Goal: Transaction & Acquisition: Purchase product/service

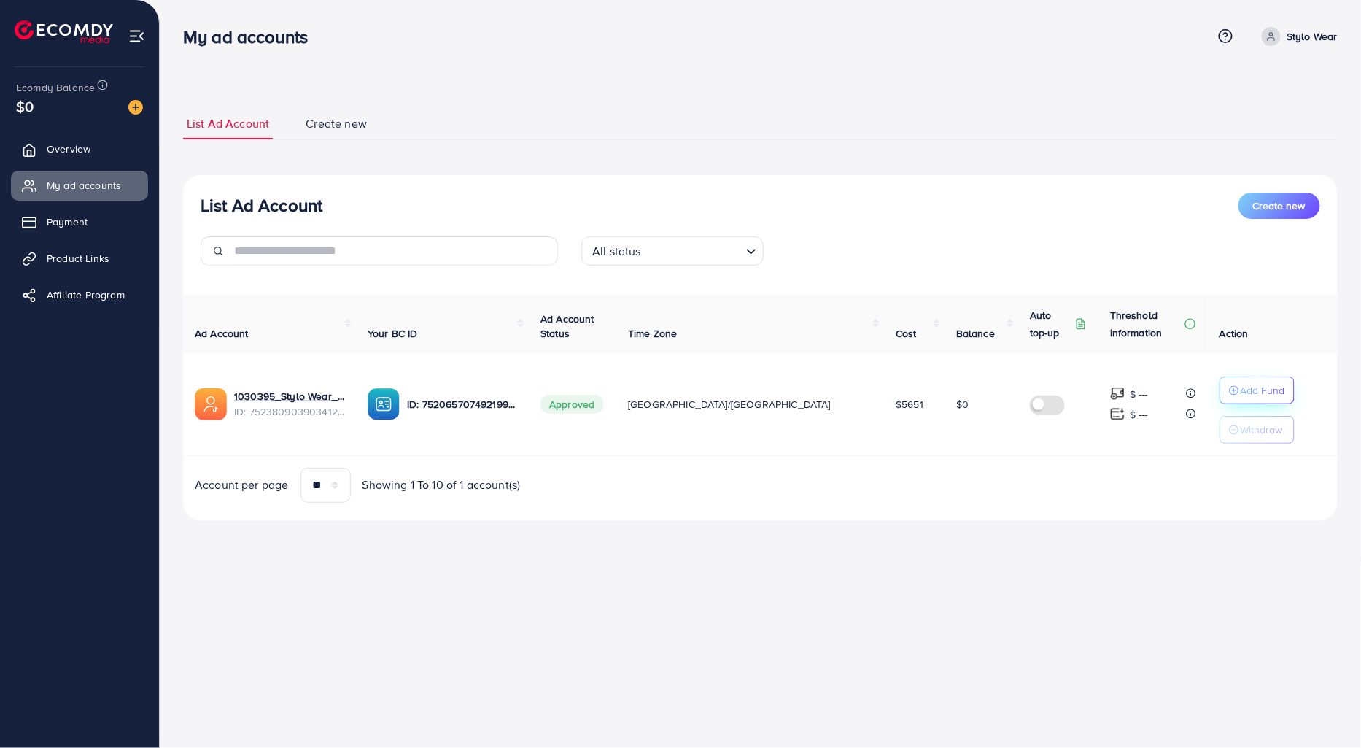
click at [1220, 392] on button "Add Fund" at bounding box center [1257, 390] width 75 height 28
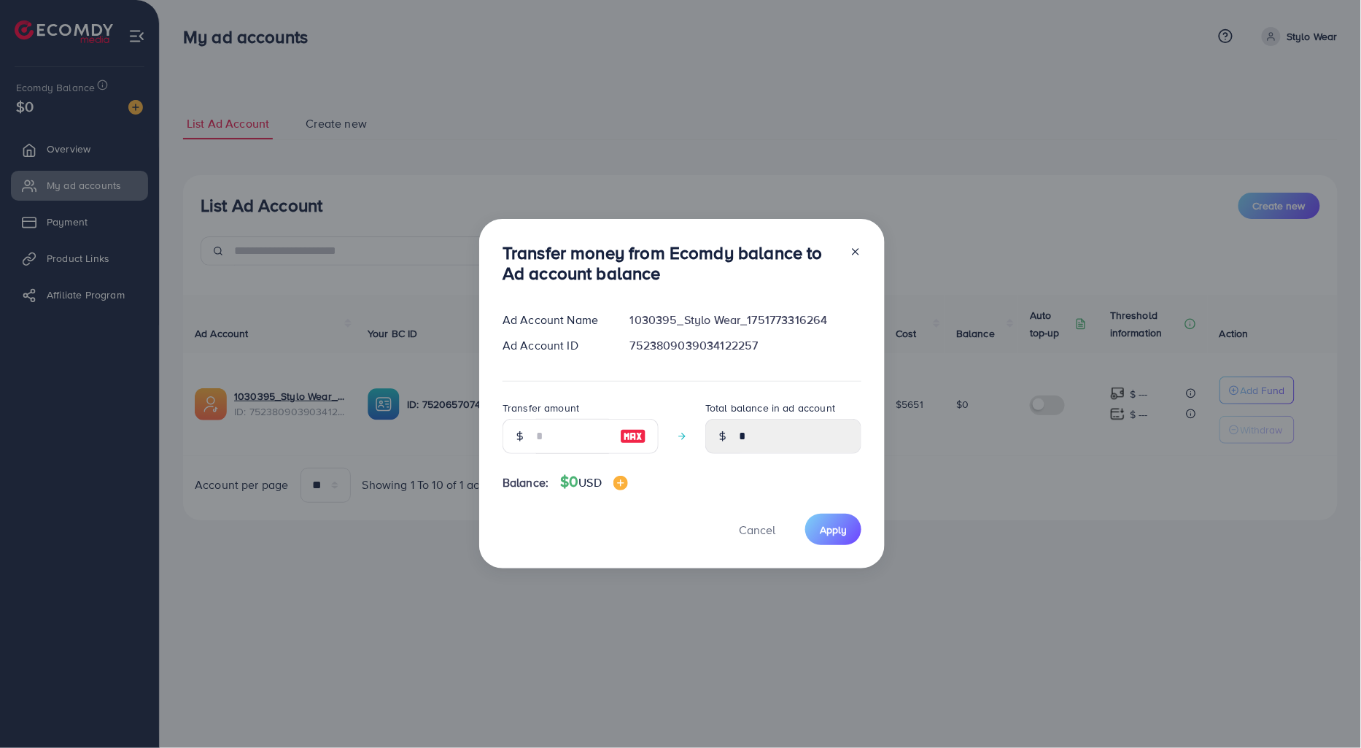
click at [439, 26] on div "Transfer money from Ecomdy balance to Ad account balance Ad Account Name 103039…" at bounding box center [680, 374] width 1361 height 748
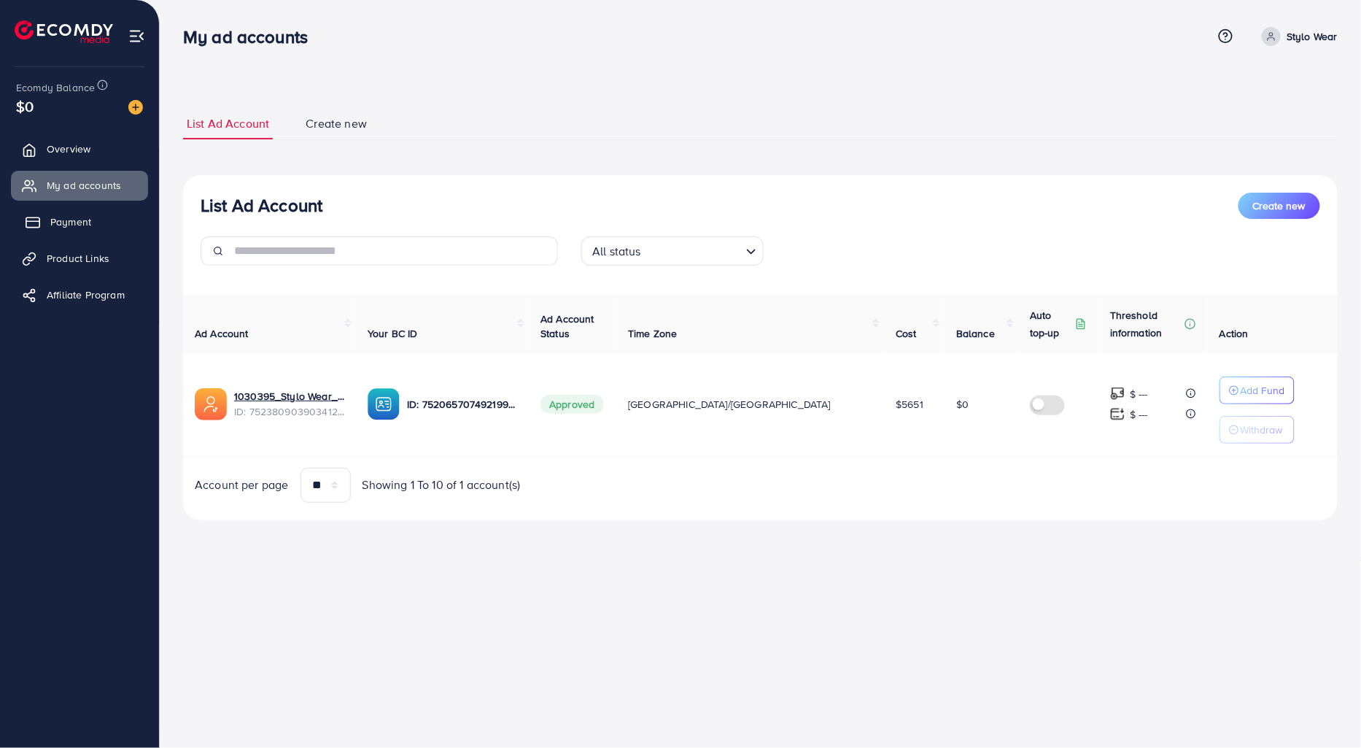
click at [80, 214] on span "Payment" at bounding box center [70, 221] width 41 height 15
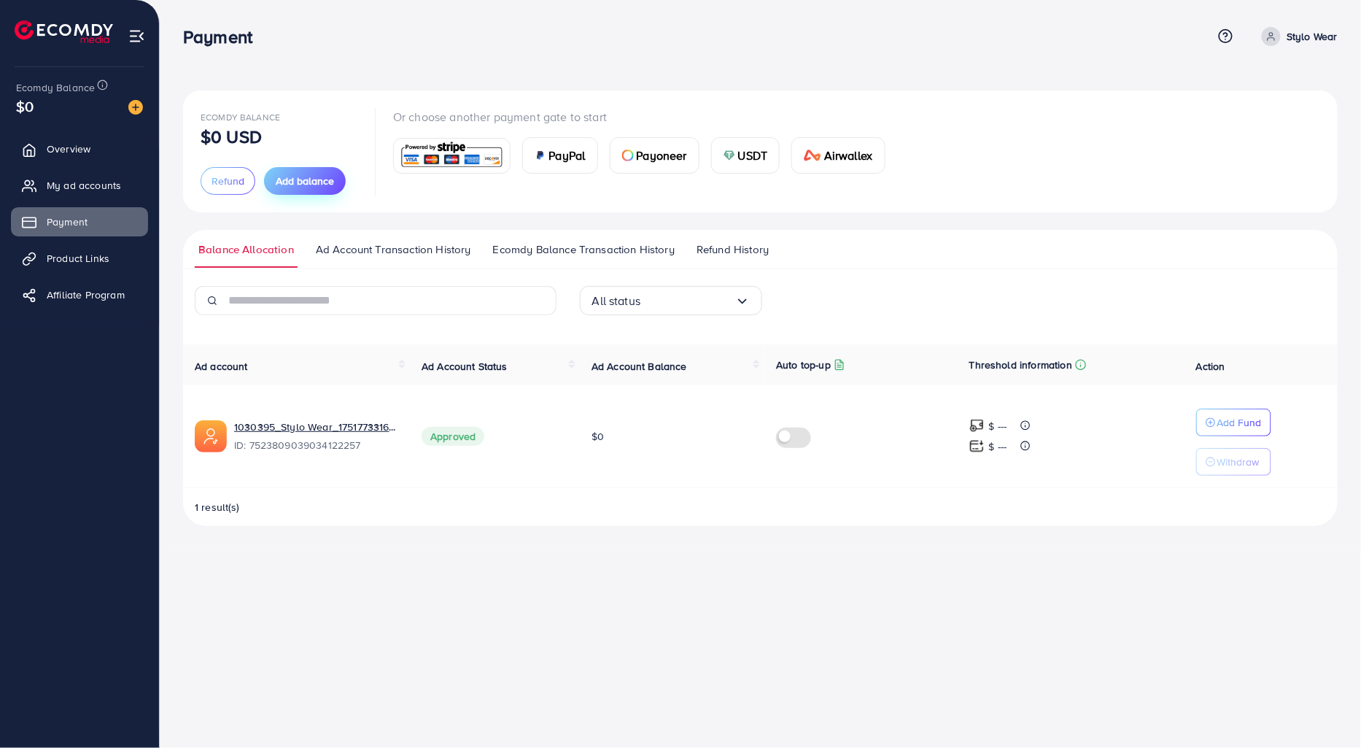
click at [337, 181] on button "Add balance" at bounding box center [305, 181] width 82 height 28
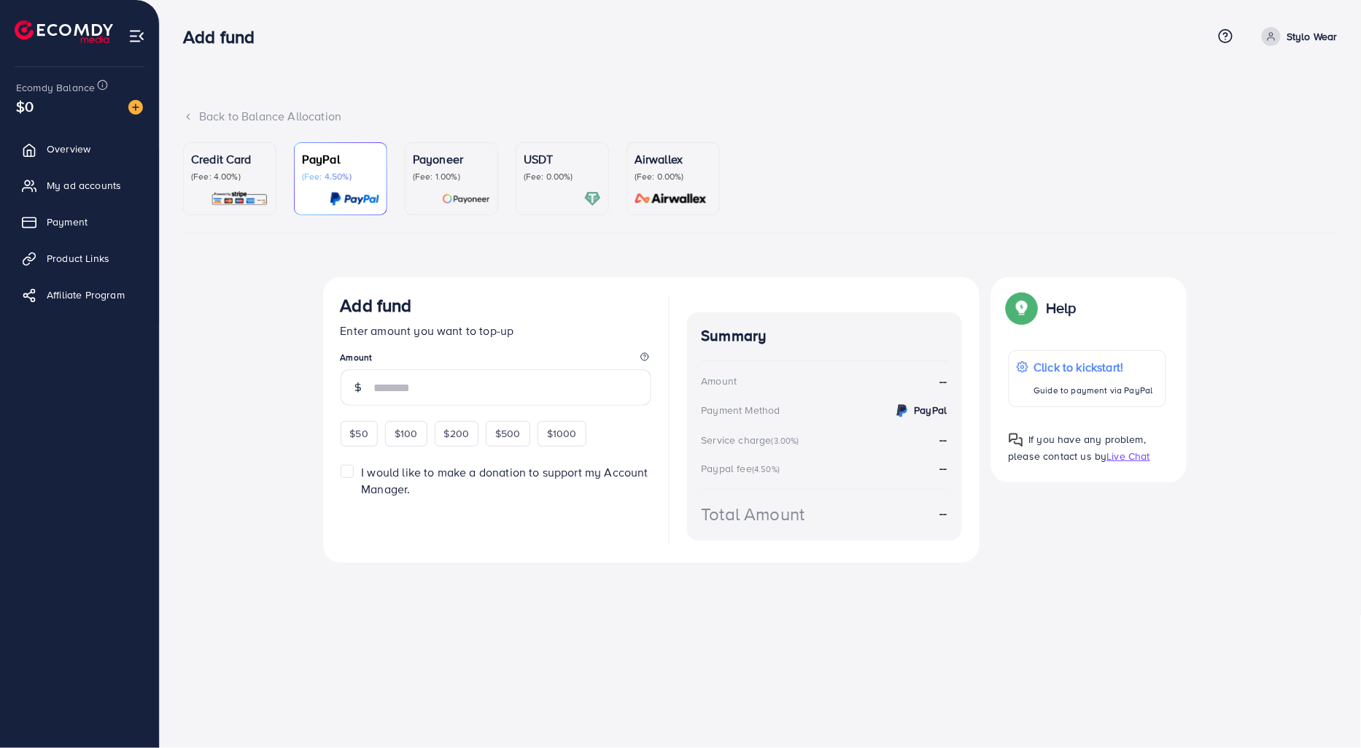
click at [207, 171] on p "(Fee: 4.00%)" at bounding box center [229, 177] width 77 height 12
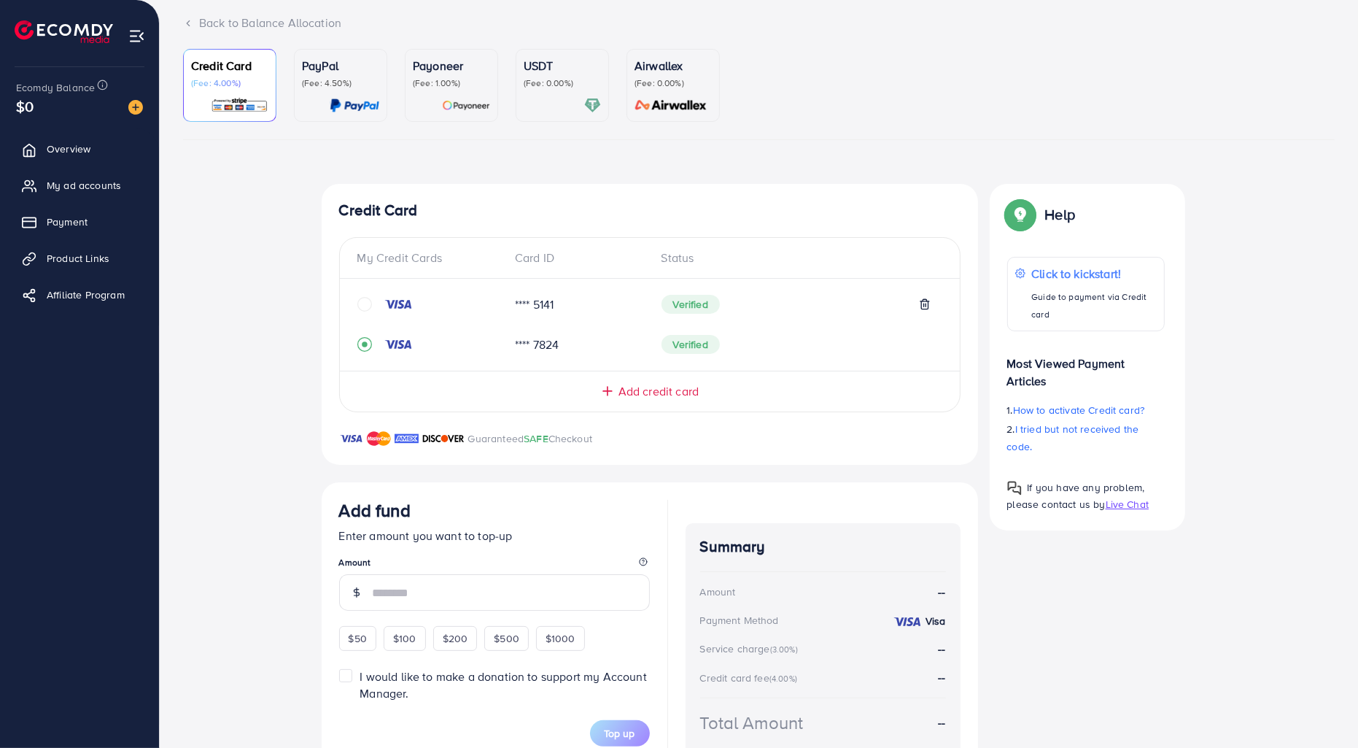
scroll to position [171, 0]
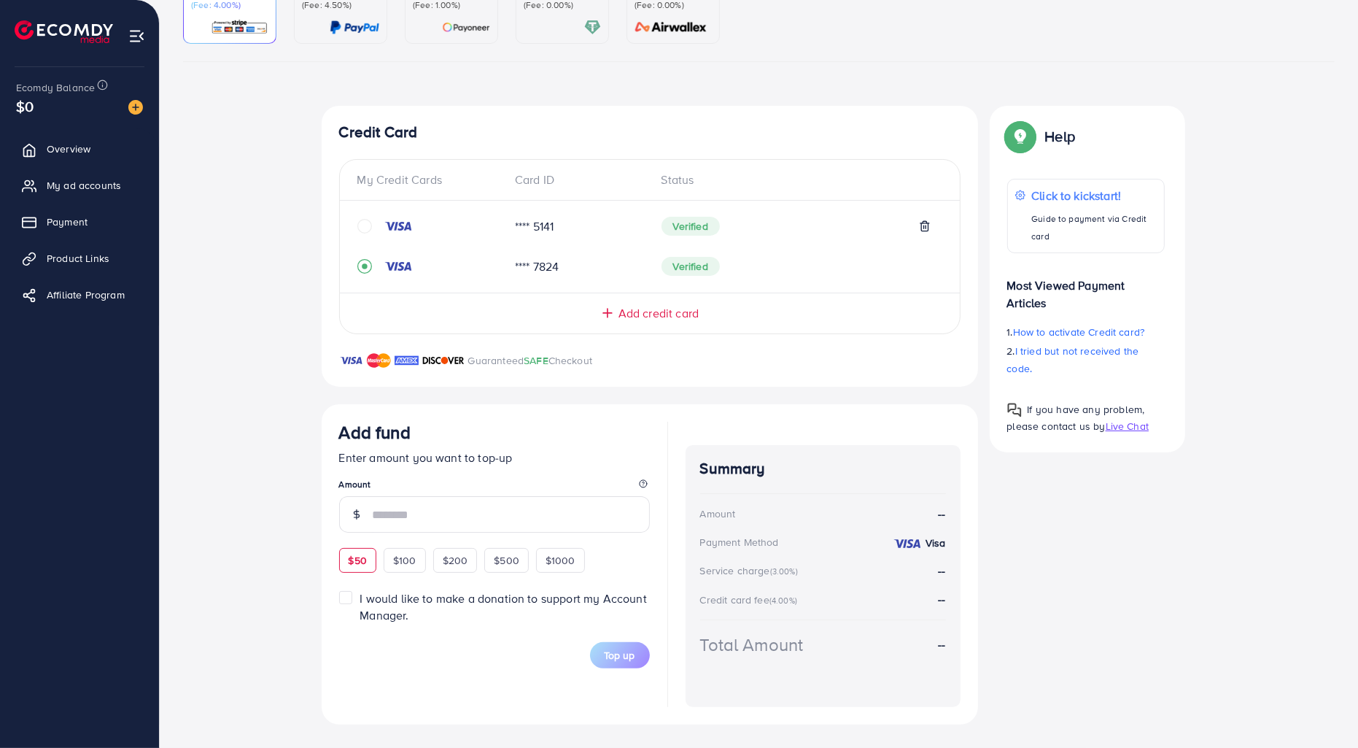
click at [354, 559] on span "$50" at bounding box center [358, 560] width 18 height 15
type input "**"
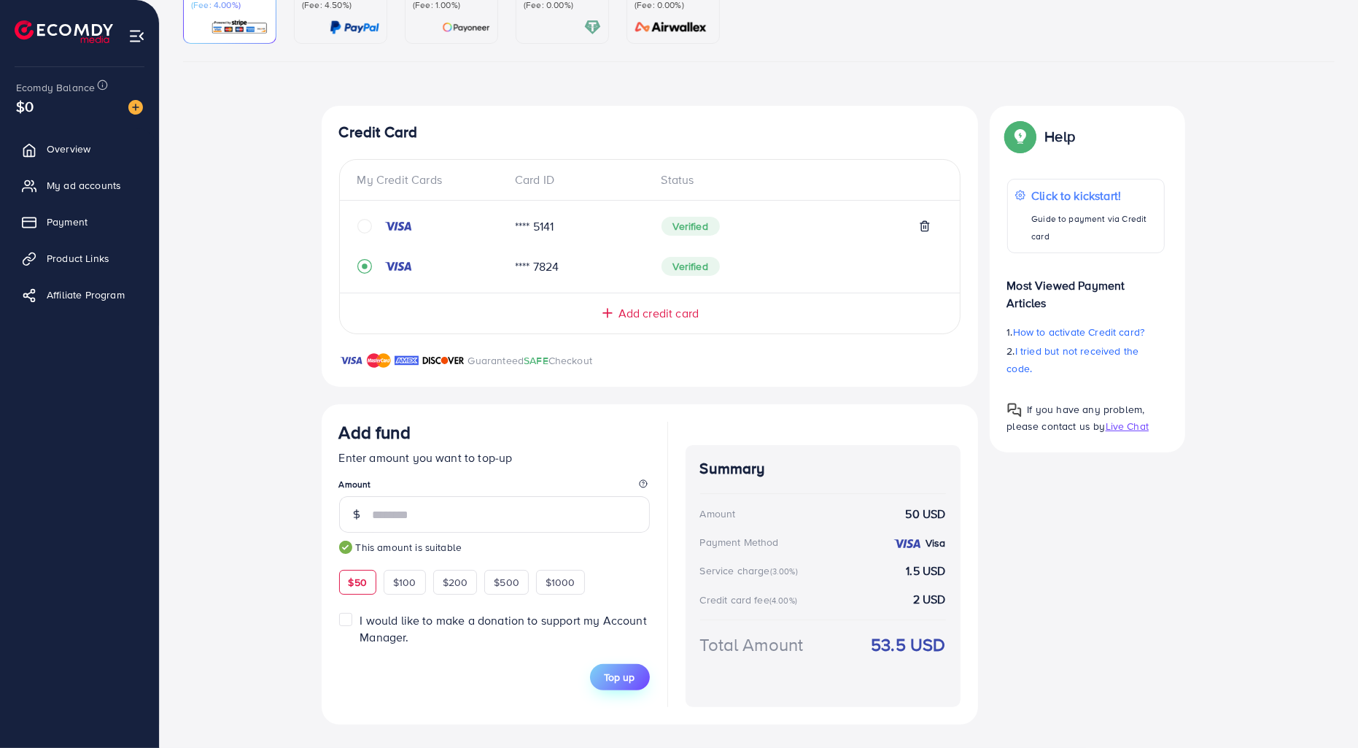
click at [622, 666] on button "Top up" at bounding box center [620, 677] width 60 height 26
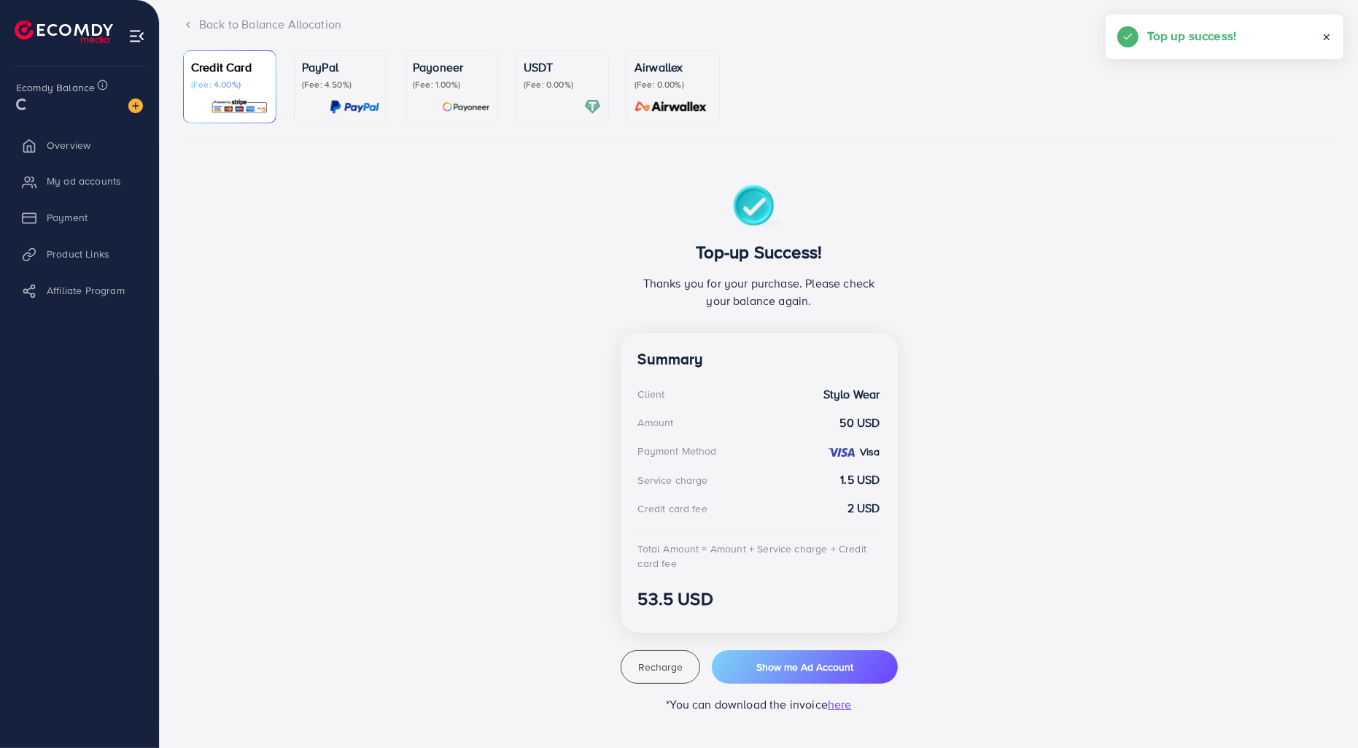
scroll to position [91, 0]
click at [800, 657] on button "Show me Ad Account" at bounding box center [804, 668] width 185 height 34
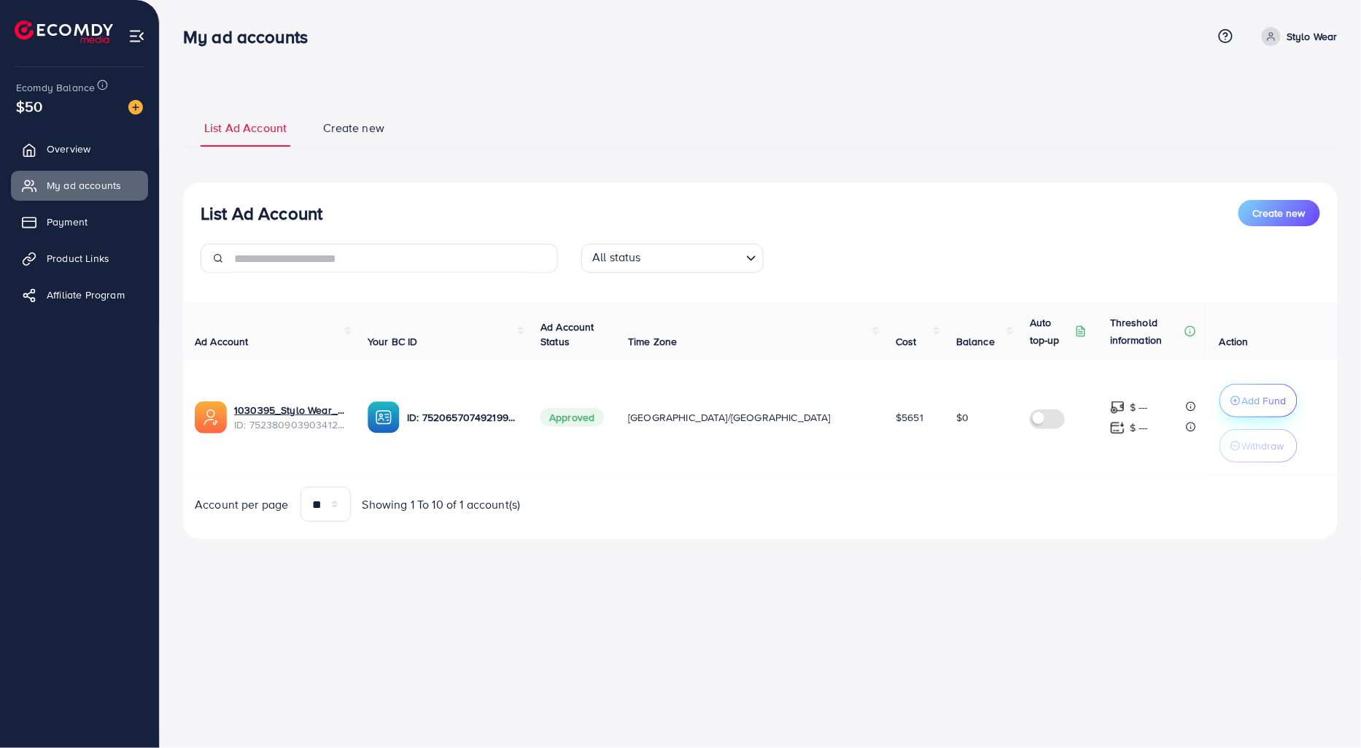
click at [1253, 406] on p "Add Fund" at bounding box center [1264, 401] width 44 height 18
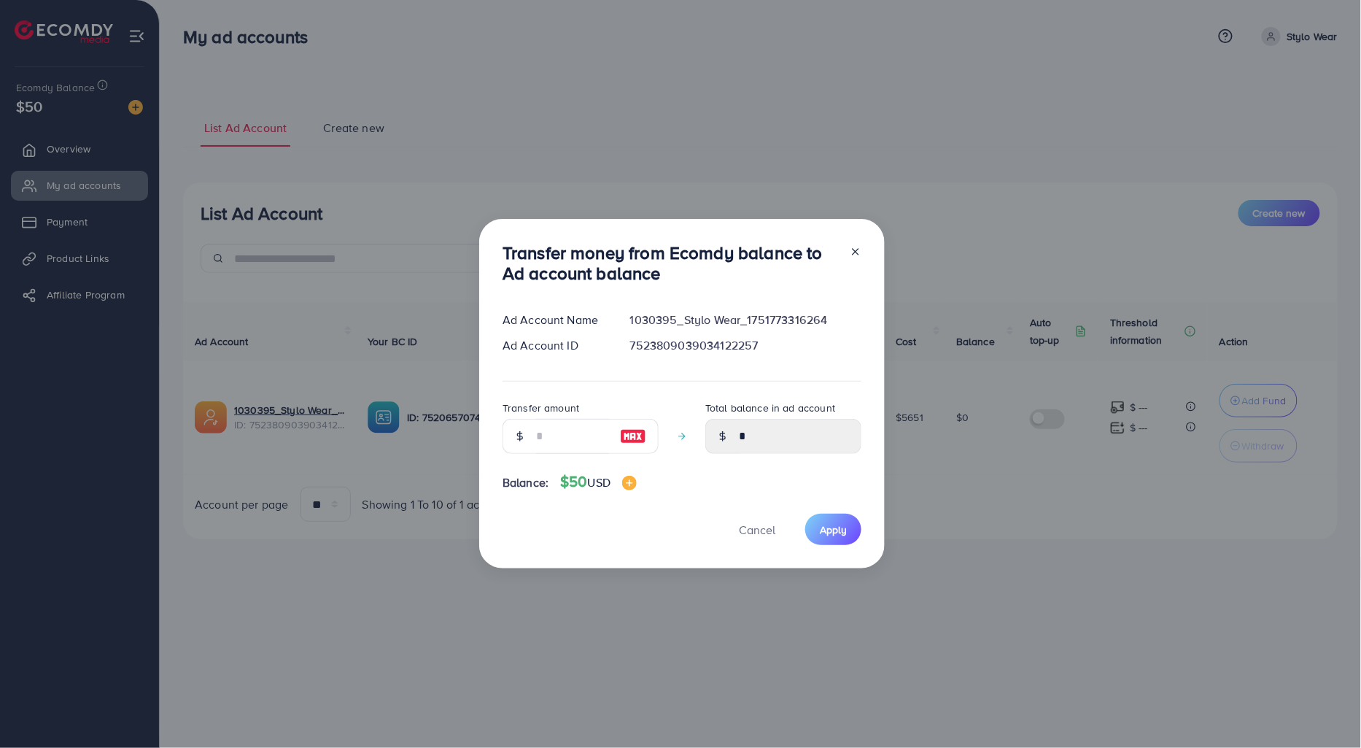
click at [640, 434] on img at bounding box center [633, 436] width 26 height 18
type input "**"
type input "*****"
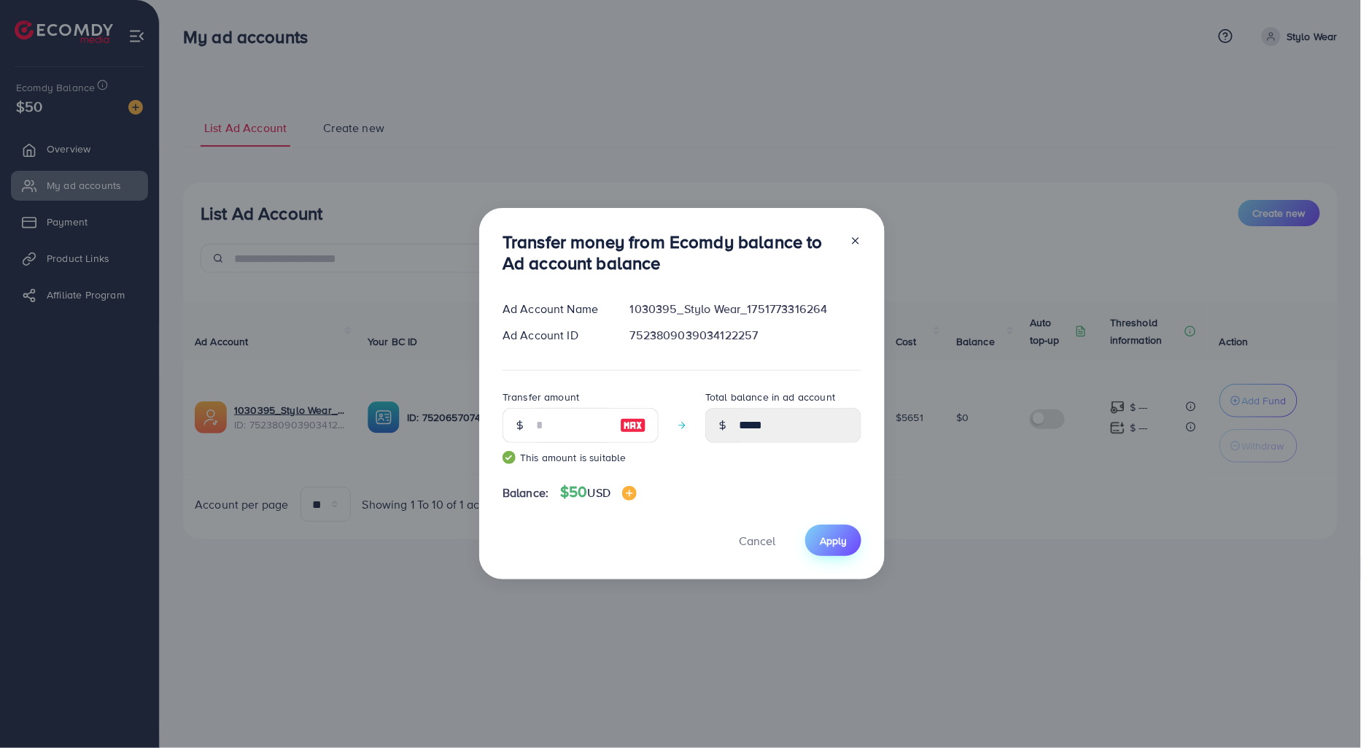
click at [826, 530] on button "Apply" at bounding box center [833, 539] width 56 height 31
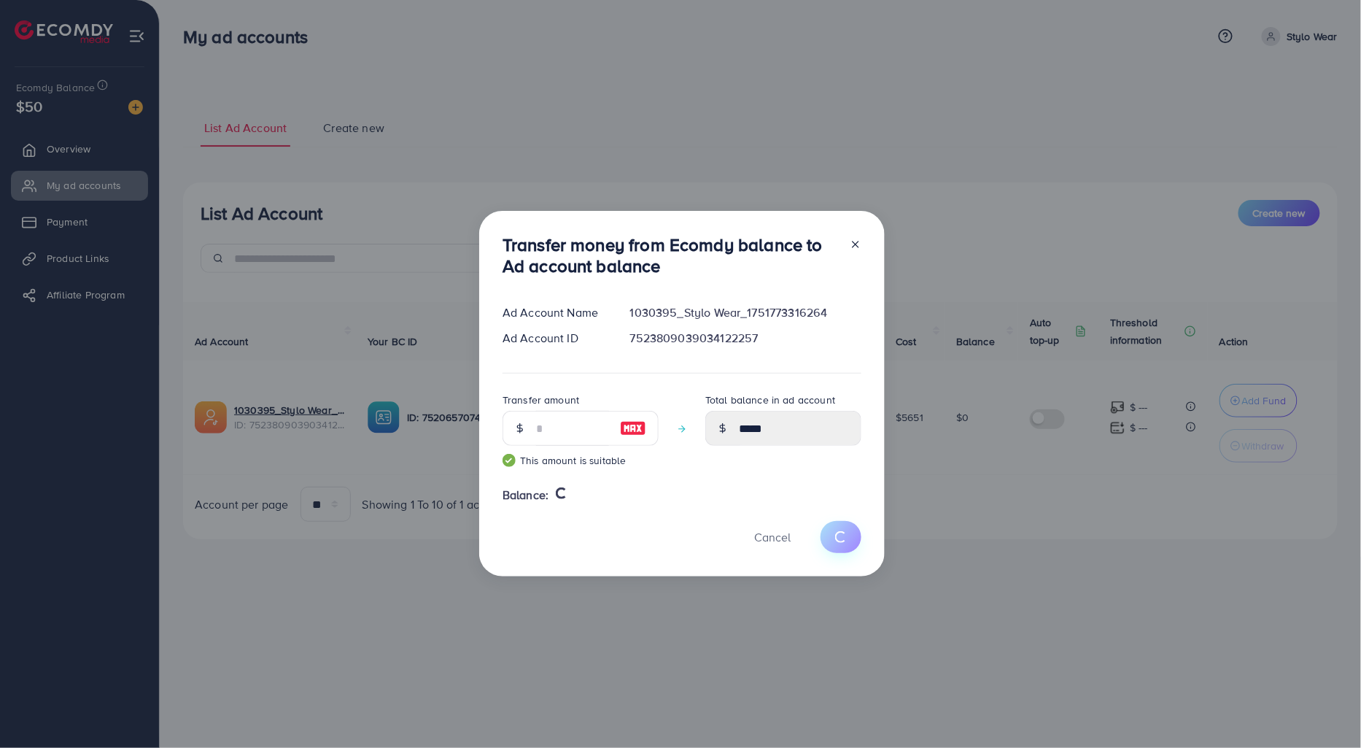
type input "*"
